Goal: Information Seeking & Learning: Understand process/instructions

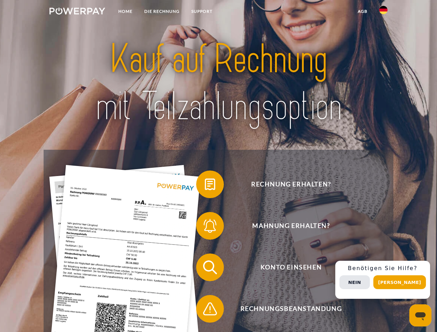
click at [77, 12] on img at bounding box center [77, 11] width 56 height 7
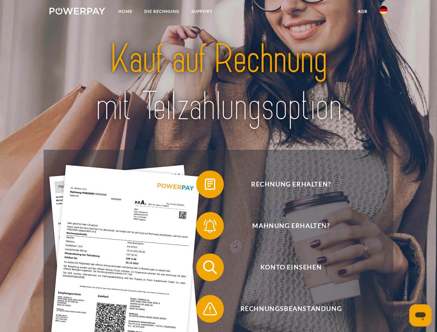
click at [383, 12] on img at bounding box center [383, 10] width 8 height 8
click at [362, 11] on link "agb" at bounding box center [362, 11] width 21 height 12
click at [205, 186] on span at bounding box center [199, 184] width 35 height 35
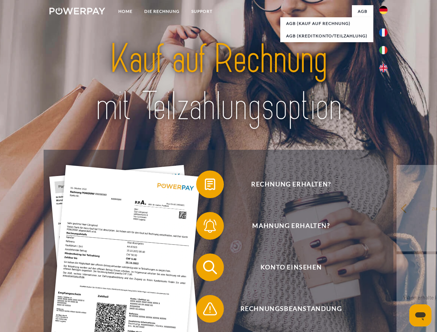
click at [205, 227] on div "Rechnung erhalten? Mahnung erhalten? Konto einsehen" at bounding box center [219, 288] width 350 height 277
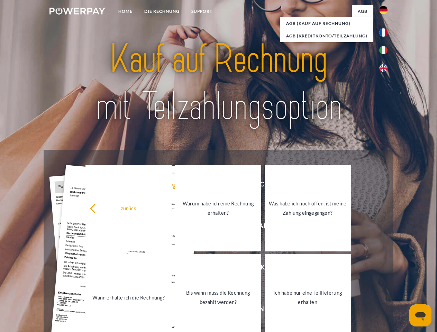
click at [205, 269] on link "Bis wann muss die Rechnung bezahlt werden?" at bounding box center [218, 297] width 86 height 87
click at [205, 310] on span at bounding box center [199, 309] width 35 height 35
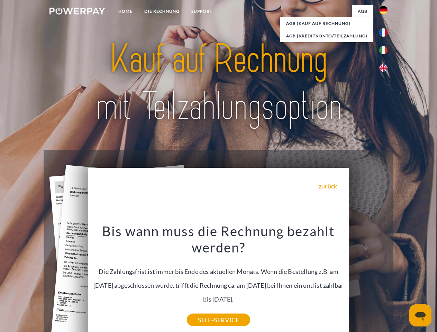
click at [385, 280] on div "Rechnung erhalten? Mahnung erhalten? Konto einsehen" at bounding box center [219, 288] width 350 height 277
click at [368, 281] on span "Konto einsehen" at bounding box center [291, 268] width 170 height 28
click at [402, 282] on header "Home DIE RECHNUNG SUPPORT" at bounding box center [218, 239] width 437 height 478
